Goal: Use online tool/utility: Utilize a website feature to perform a specific function

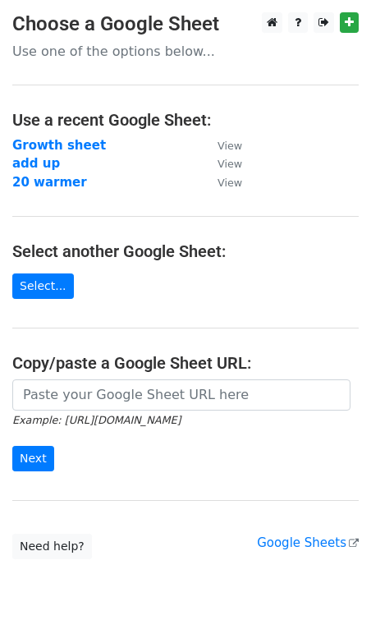
click at [80, 378] on main "Choose a Google Sheet Use one of the options below... Use a recent Google Sheet…" at bounding box center [185, 285] width 371 height 547
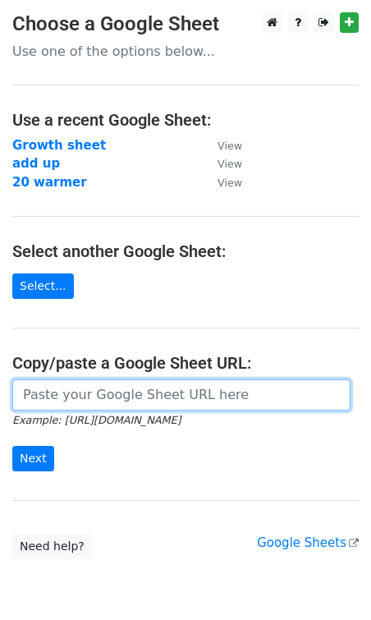
click at [75, 387] on input "url" at bounding box center [181, 394] width 338 height 31
paste input "[URL][DOMAIN_NAME]"
type input "[URL][DOMAIN_NAME]"
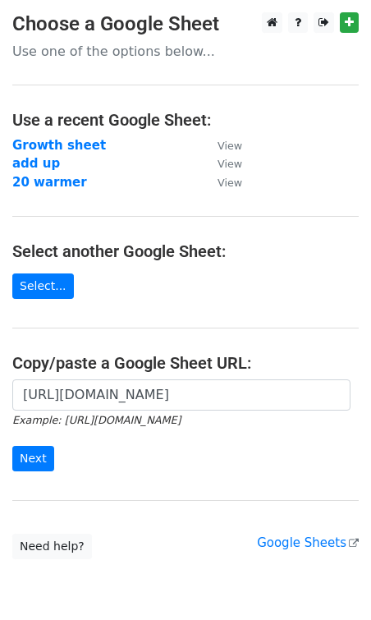
click at [52, 450] on form "[URL][DOMAIN_NAME] Example: [URL][DOMAIN_NAME] Next" at bounding box center [185, 425] width 347 height 92
click at [36, 459] on input "Next" at bounding box center [33, 458] width 42 height 25
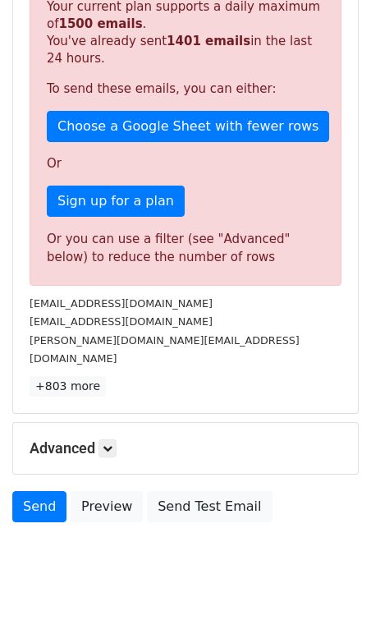
scroll to position [374, 0]
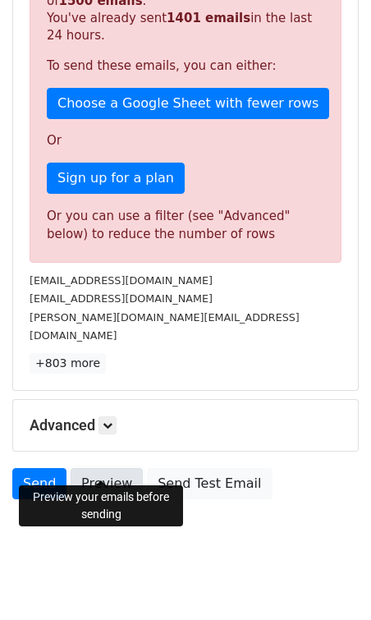
click at [102, 468] on link "Preview" at bounding box center [107, 483] width 72 height 31
